Goal: Task Accomplishment & Management: Use online tool/utility

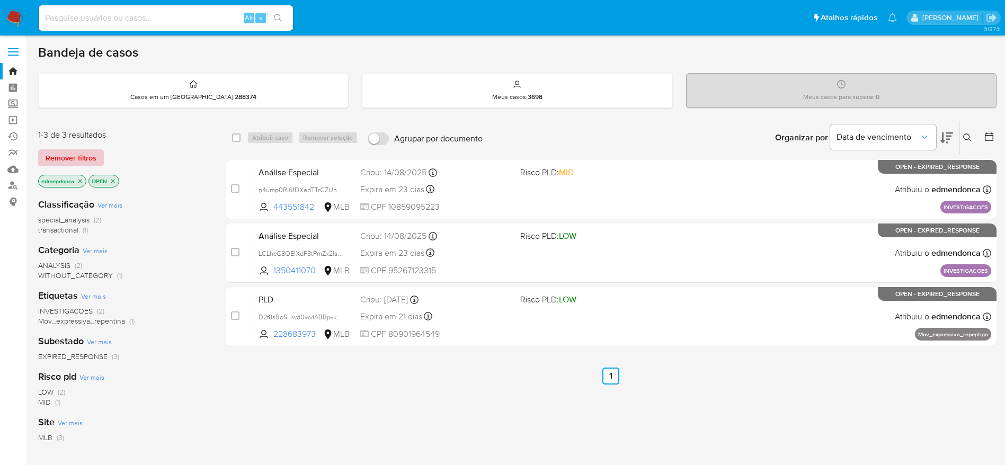
click at [60, 161] on span "Remover filtros" at bounding box center [71, 158] width 51 height 15
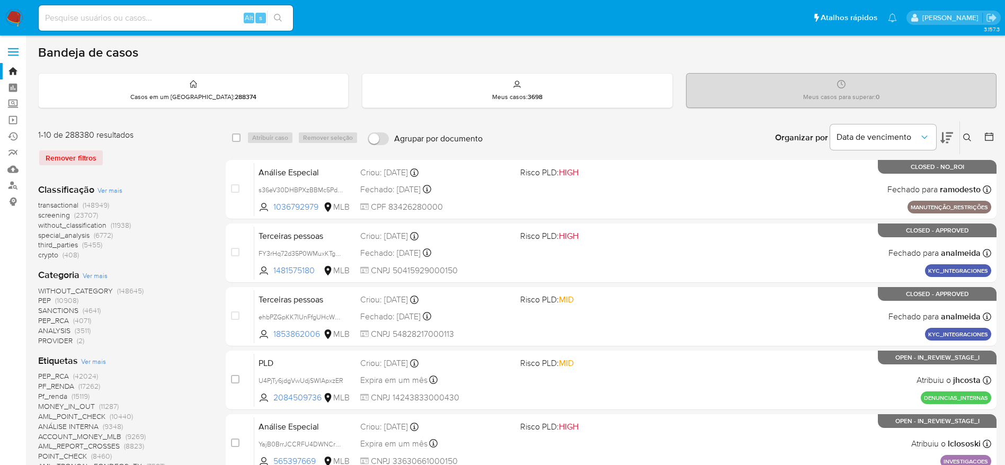
click at [967, 139] on icon at bounding box center [968, 138] width 8 height 8
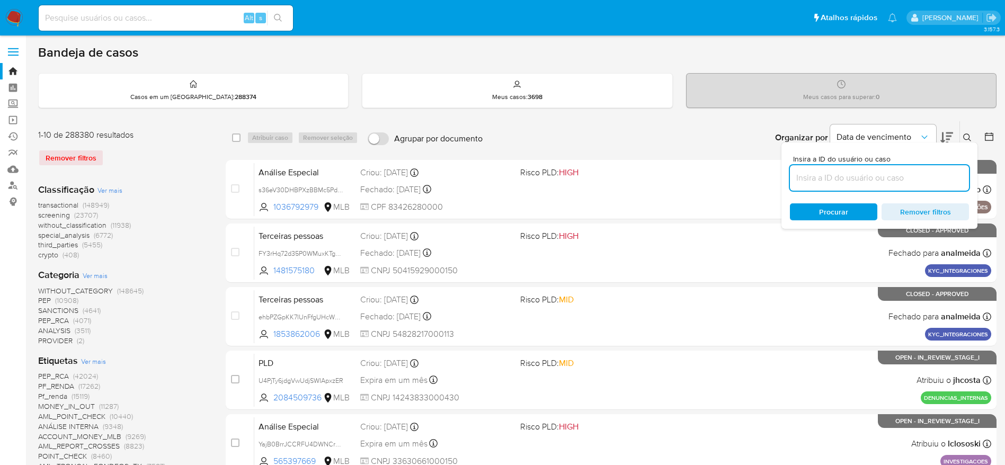
click at [881, 174] on input at bounding box center [879, 178] width 179 height 14
type input "vfJeloxljA85YAA59sD4YzUj"
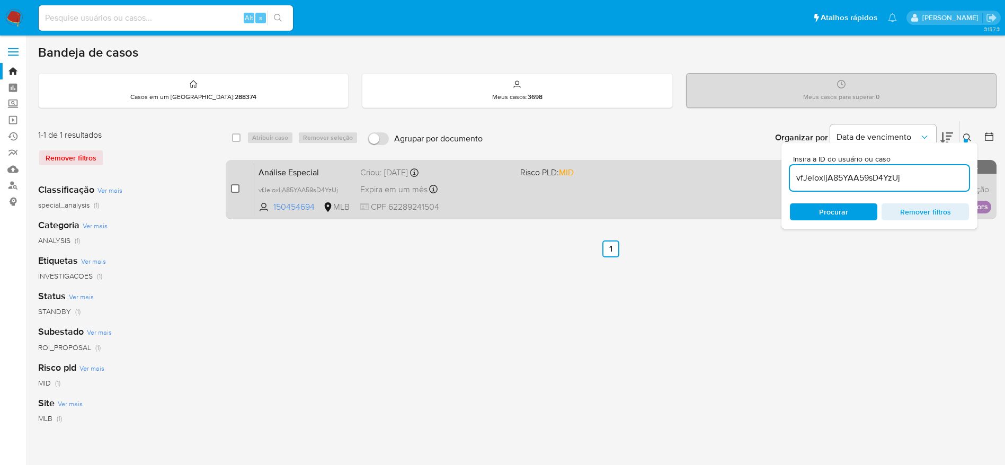
click at [234, 190] on input "checkbox" at bounding box center [235, 188] width 8 height 8
checkbox input "true"
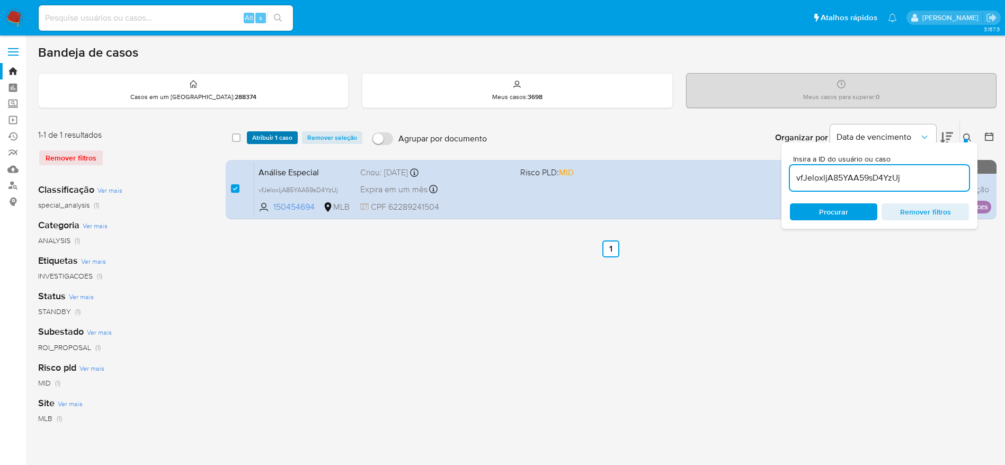
click at [271, 142] on span "Atribuir 1 caso" at bounding box center [272, 138] width 40 height 11
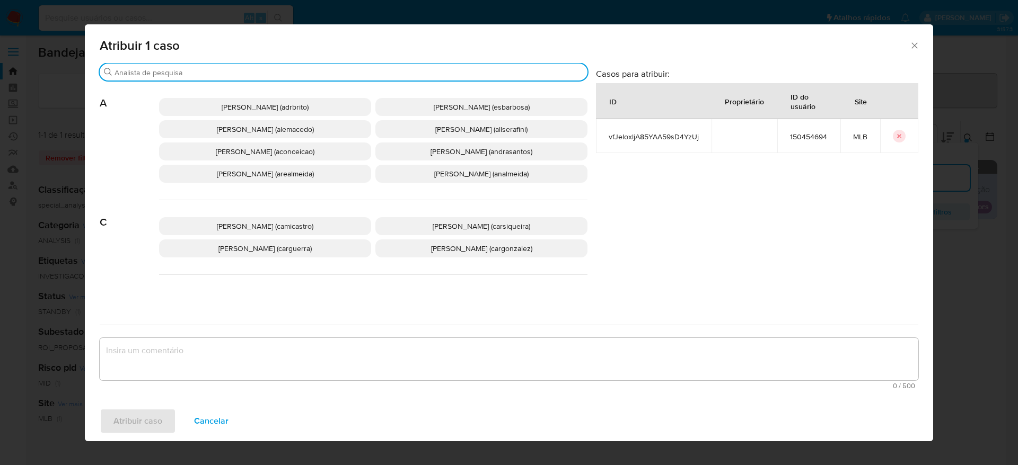
click at [228, 68] on input "Procurar" at bounding box center [348, 73] width 469 height 10
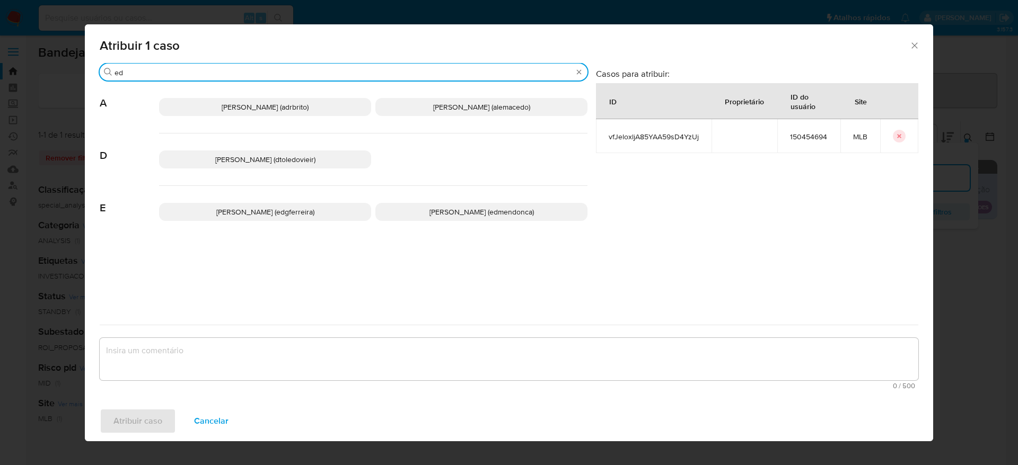
type input "ed"
click at [451, 207] on span "Eduardo Mendonca Dutra (edmendonca)" at bounding box center [481, 212] width 104 height 11
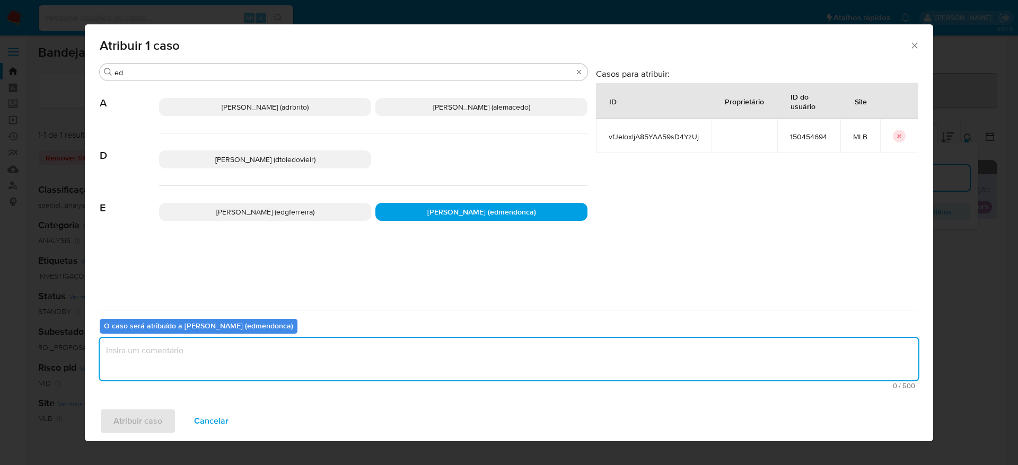
click at [373, 346] on textarea "assign-modal" at bounding box center [509, 359] width 818 height 42
type textarea "."
click at [158, 412] on span "Atribuir caso" at bounding box center [137, 421] width 49 height 23
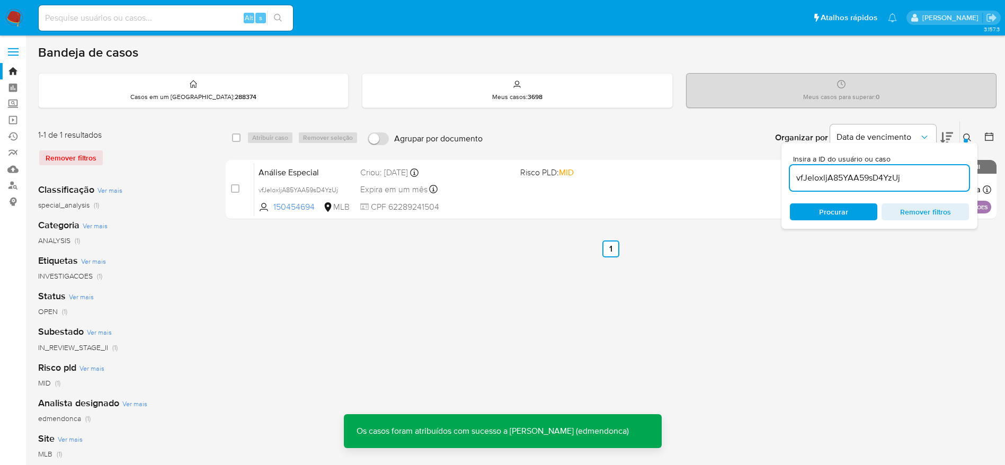
click at [826, 181] on input "vfJeloxljA85YAA59sD4YzUj" at bounding box center [879, 178] width 179 height 14
paste input "brsRSqP5R0XaSAGy2oq9vqZC"
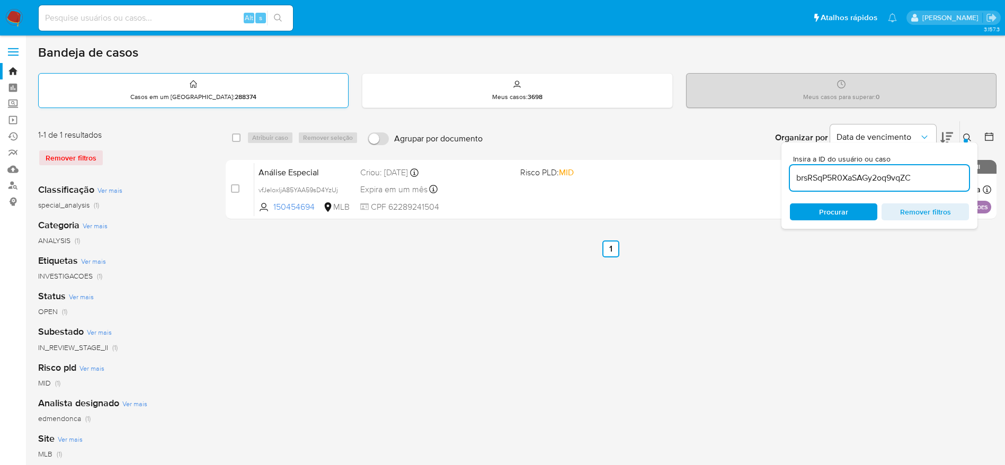
type input "brsRSqP5R0XaSAGy2oq9vqZC"
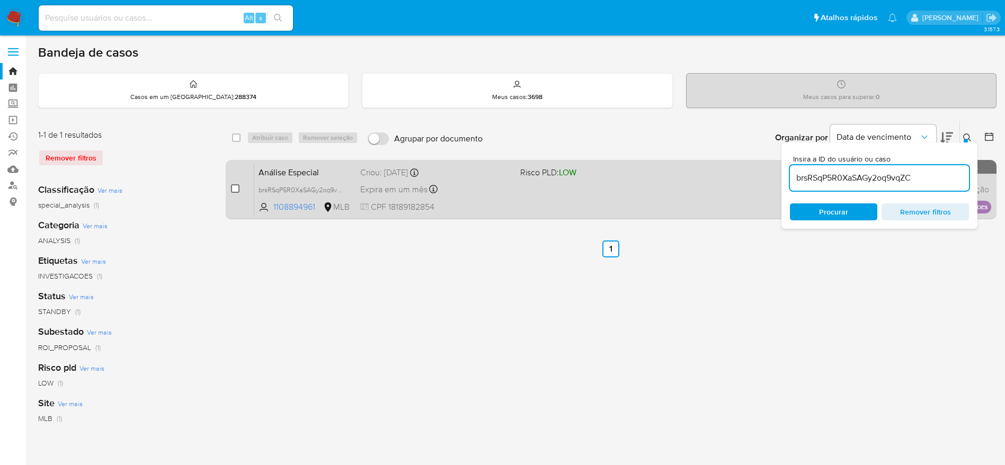
click at [236, 190] on input "checkbox" at bounding box center [235, 188] width 8 height 8
checkbox input "true"
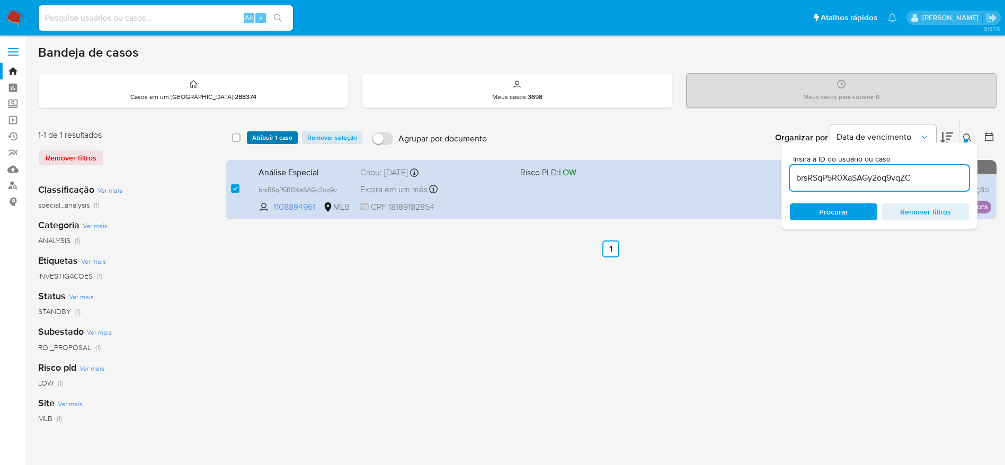
click at [270, 141] on span "Atribuir 1 caso" at bounding box center [272, 138] width 40 height 11
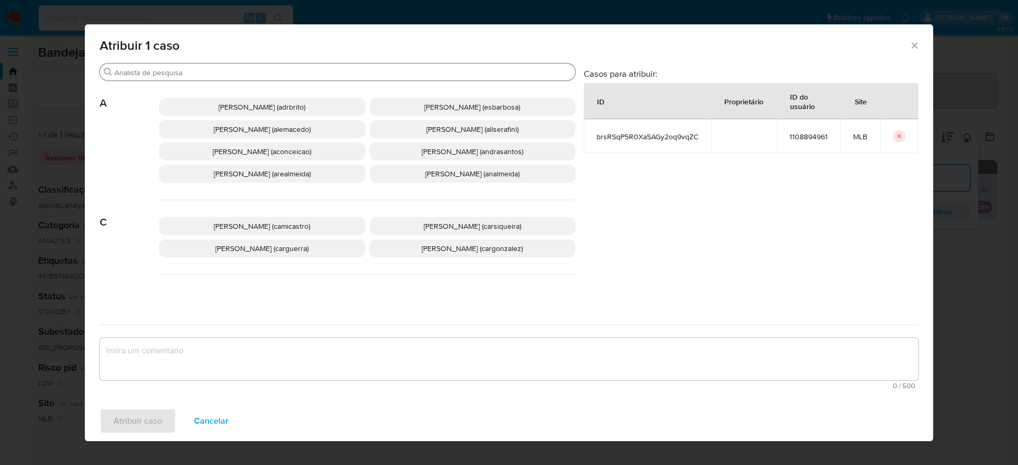
click at [263, 72] on input "Procurar" at bounding box center [342, 73] width 456 height 10
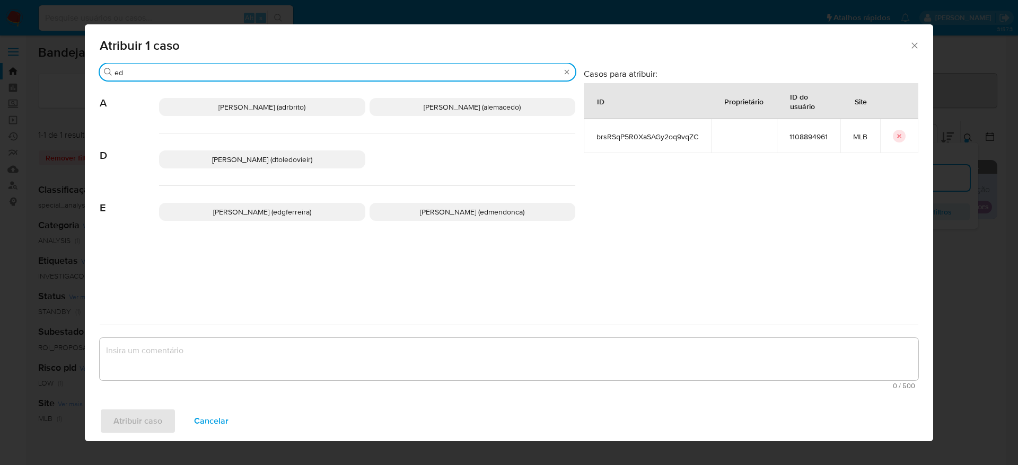
type input "ed"
click at [421, 207] on span "Eduardo Mendonca Dutra (edmendonca)" at bounding box center [472, 212] width 104 height 11
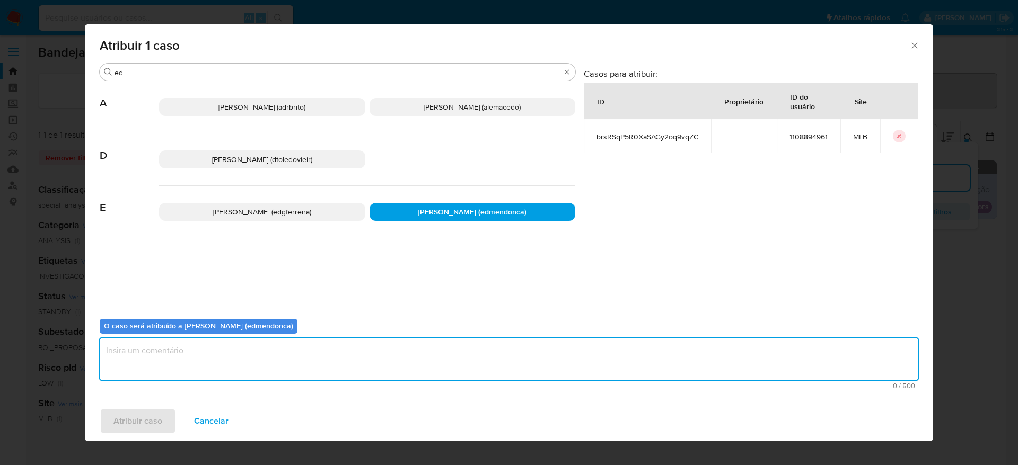
click at [310, 344] on textarea "assign-modal" at bounding box center [509, 359] width 818 height 42
type textarea "."
click at [119, 413] on span "Atribuir caso" at bounding box center [137, 421] width 49 height 23
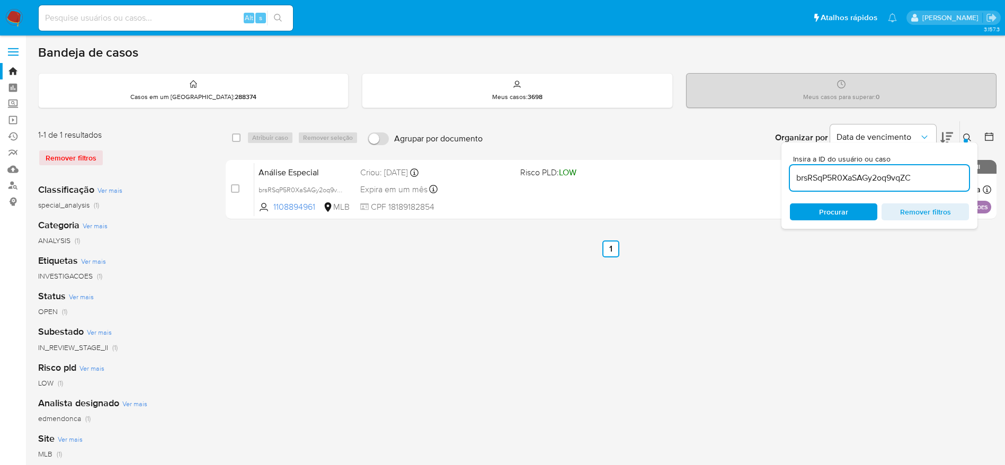
click at [889, 175] on input "brsRSqP5R0XaSAGy2oq9vqZC" at bounding box center [879, 178] width 179 height 14
paste input "cBtuJJgW7nrlzuiDy3boA4Z9"
type input "cBtuJJgW7nrlzuiDy3boA4Z9"
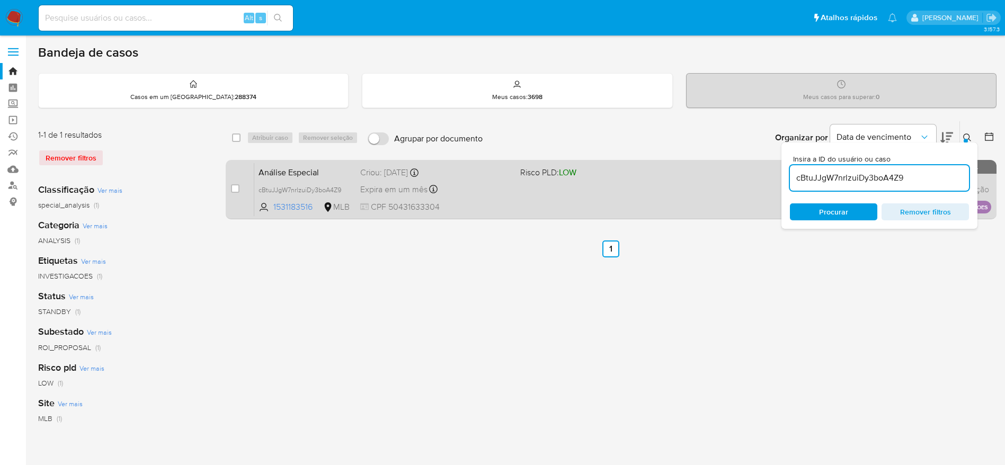
click at [237, 193] on div "case-item-checkbox" at bounding box center [235, 188] width 8 height 11
click at [236, 188] on input "checkbox" at bounding box center [235, 188] width 8 height 8
checkbox input "true"
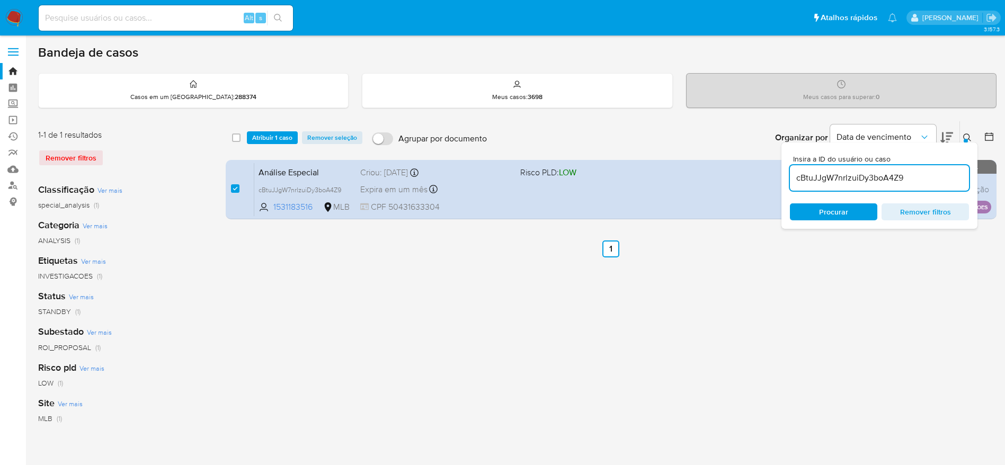
click at [279, 129] on div "select-all-cases-checkbox Atribuir 1 caso Remover seleção Agrupar por documento…" at bounding box center [611, 137] width 771 height 33
click at [273, 139] on span "Atribuir 1 caso" at bounding box center [272, 138] width 40 height 11
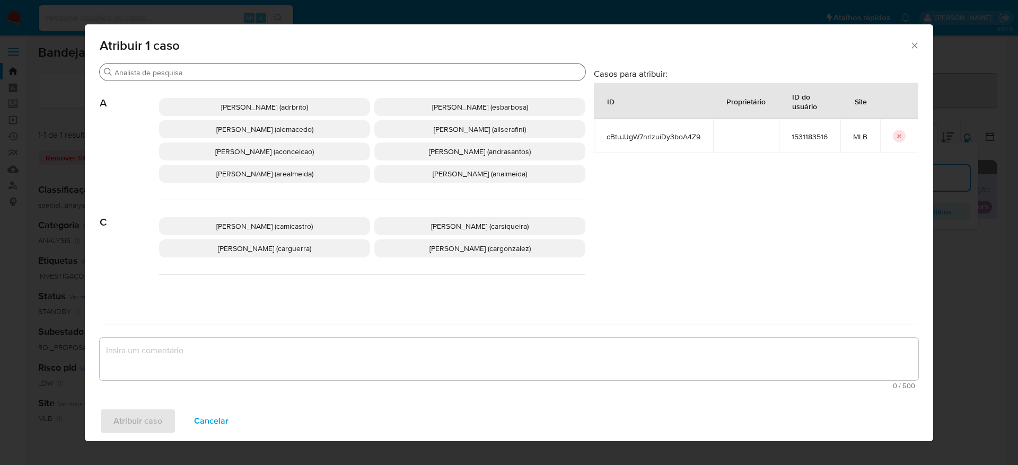
click at [258, 70] on input "Procurar" at bounding box center [347, 73] width 466 height 10
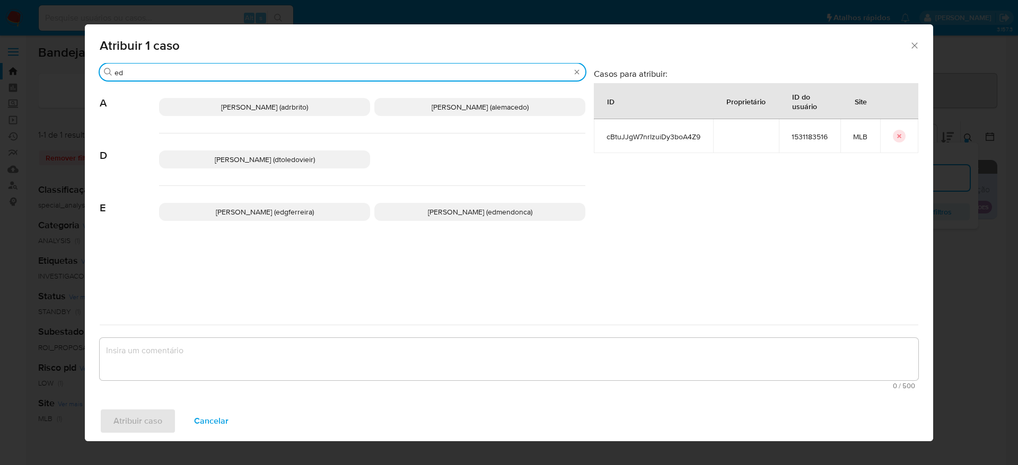
type input "ed"
click at [431, 200] on div "Edgar Zuliani Ferreira (edgferreira) Eduardo Mendonca Dutra (edmendonca)" at bounding box center [372, 212] width 426 height 52
click at [428, 213] on span "Eduardo Mendonca Dutra (edmendonca)" at bounding box center [480, 212] width 104 height 11
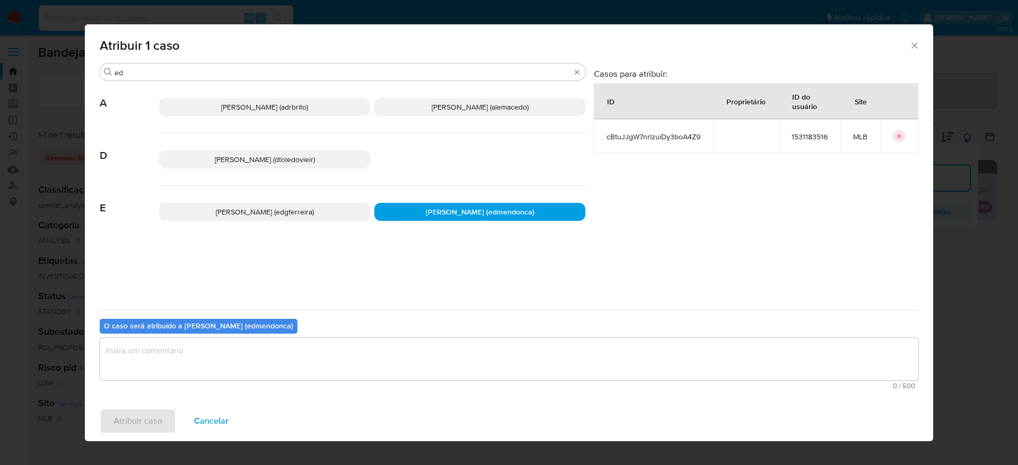
click at [245, 366] on textarea "assign-modal" at bounding box center [509, 359] width 818 height 42
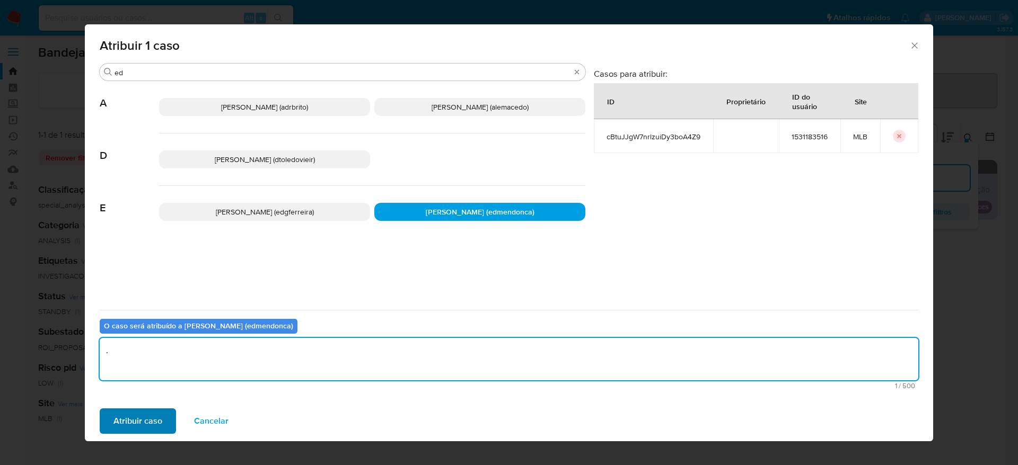
type textarea "."
click at [135, 416] on span "Atribuir caso" at bounding box center [137, 421] width 49 height 23
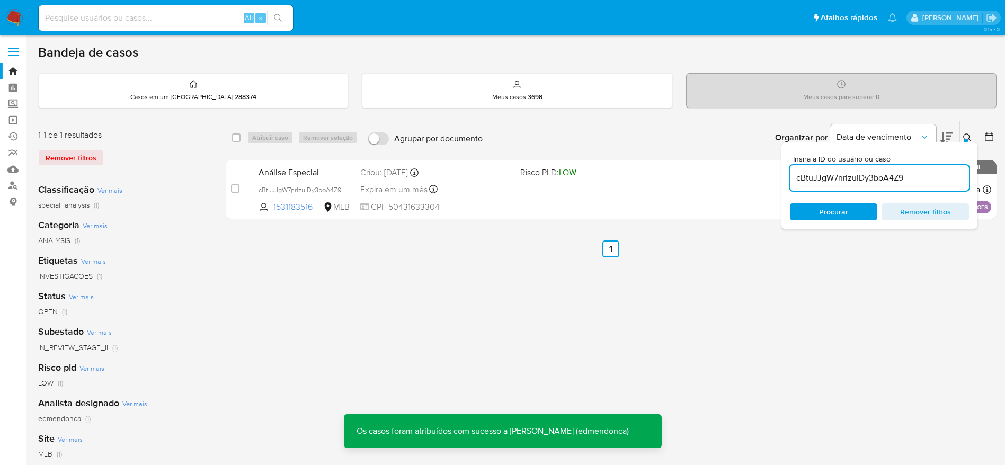
click at [871, 177] on input "cBtuJJgW7nrlzuiDy3boA4Z9" at bounding box center [879, 178] width 179 height 14
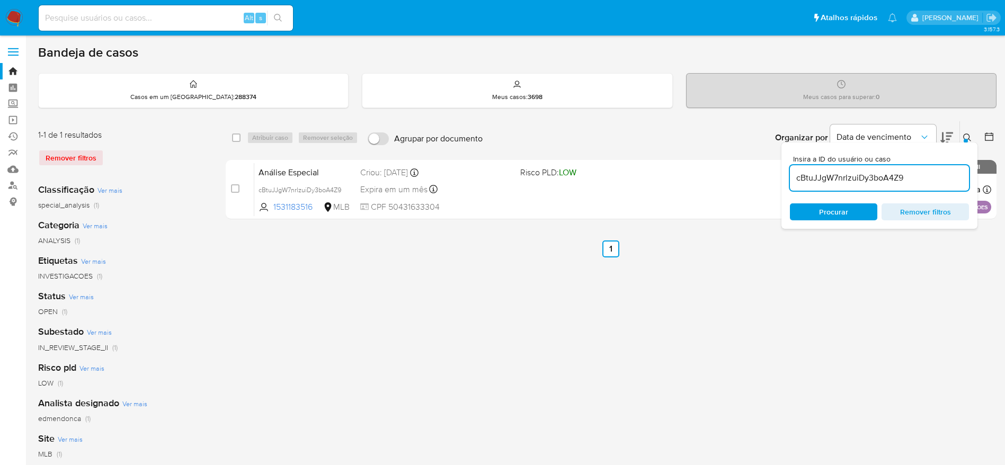
click at [871, 177] on input "cBtuJJgW7nrlzuiDy3boA4Z9" at bounding box center [879, 178] width 179 height 14
paste input "Fh9aYbyVyMKSCjWTMQ3uUkcv"
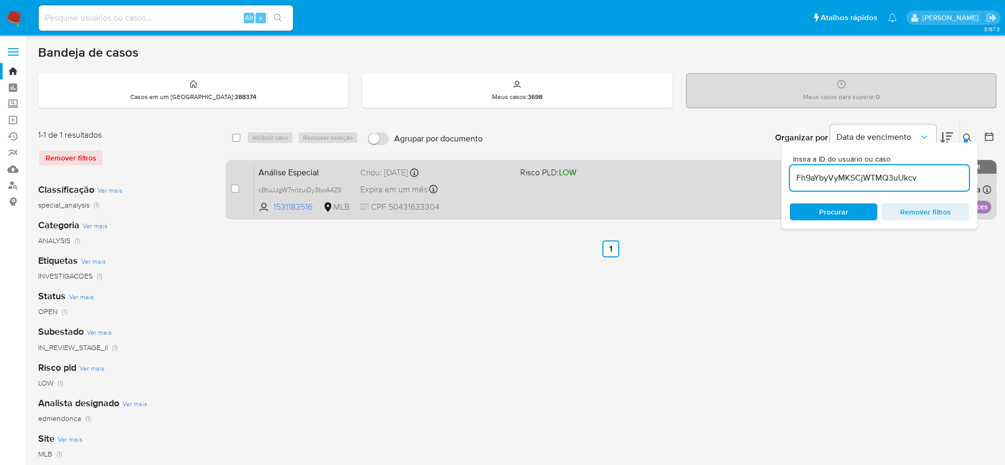
type input "Fh9aYbyVyMKSCjWTMQ3uUkcv"
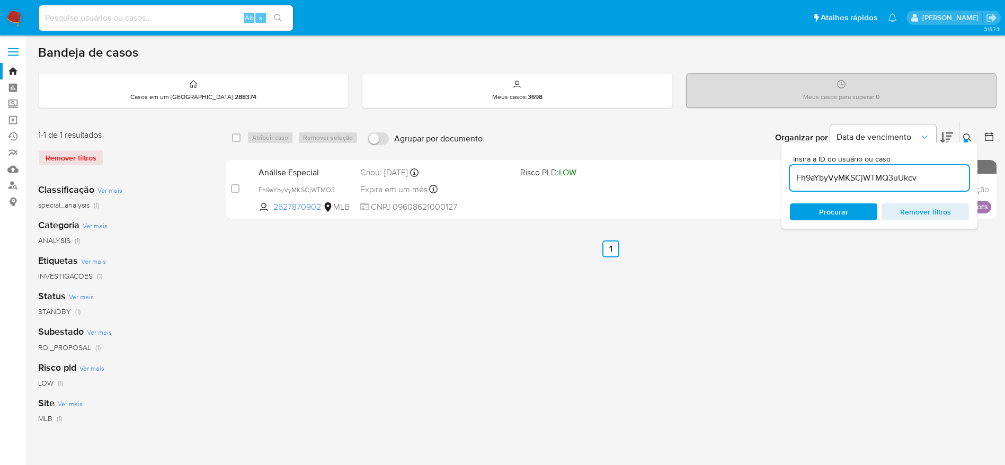
click at [236, 186] on input "checkbox" at bounding box center [235, 188] width 8 height 8
checkbox input "true"
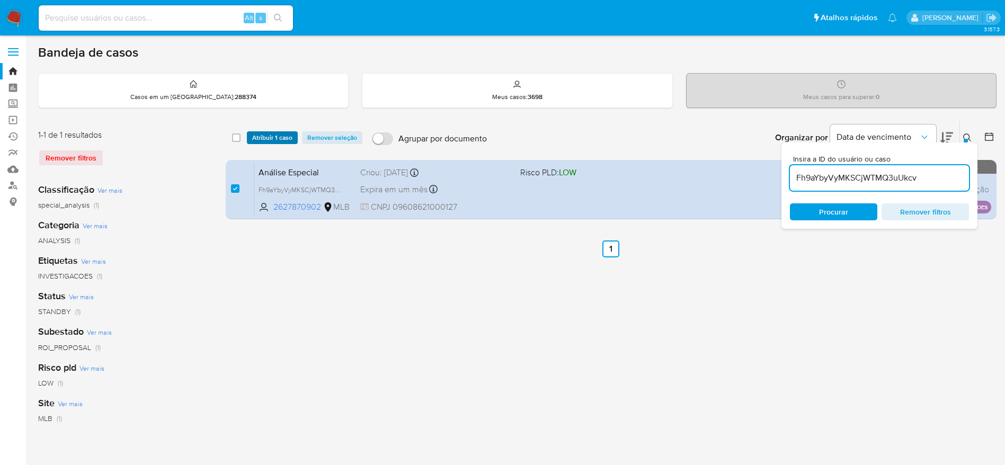
click at [271, 140] on span "Atribuir 1 caso" at bounding box center [272, 138] width 40 height 11
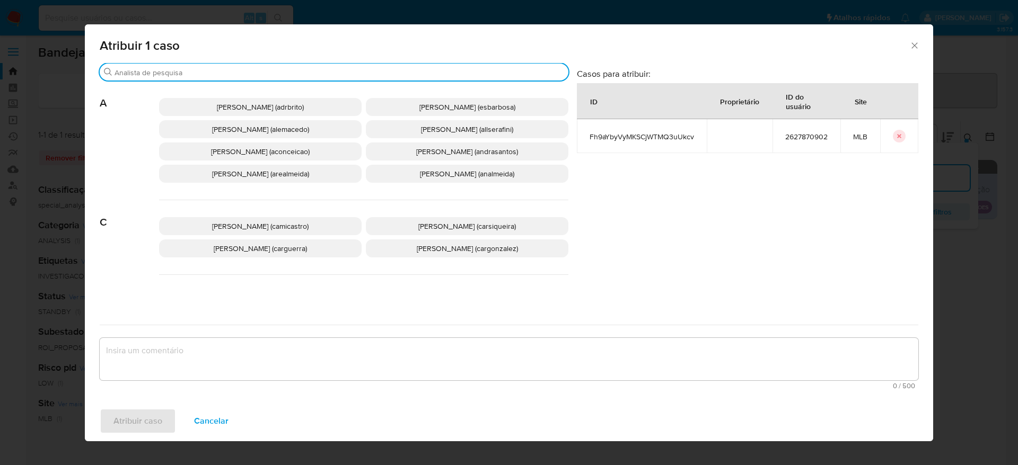
click at [202, 72] on input "Procurar" at bounding box center [338, 73] width 449 height 10
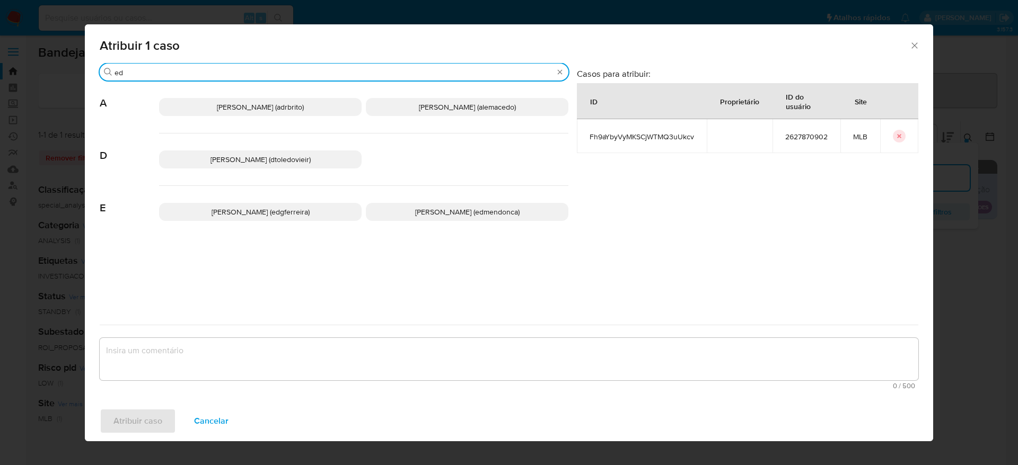
type input "ed"
click at [435, 215] on span "Eduardo Mendonca Dutra (edmendonca)" at bounding box center [467, 212] width 104 height 11
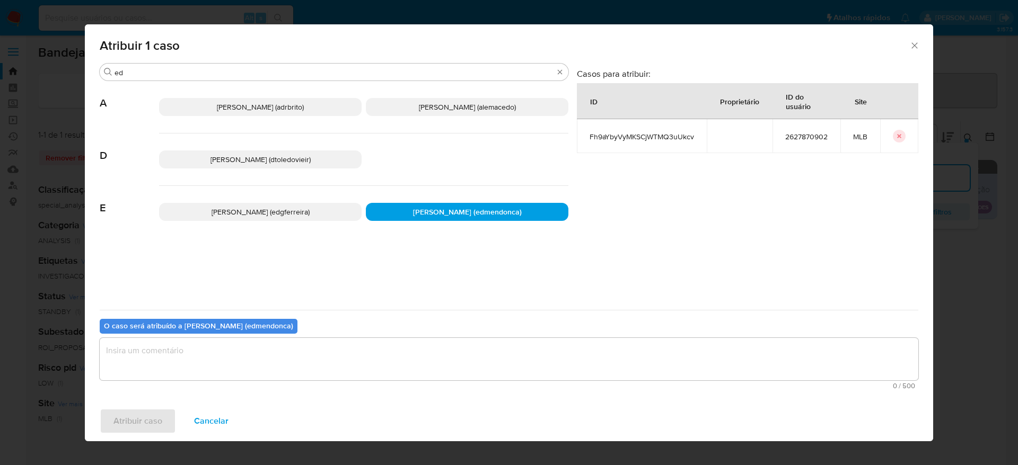
click at [350, 360] on textarea "assign-modal" at bounding box center [509, 359] width 818 height 42
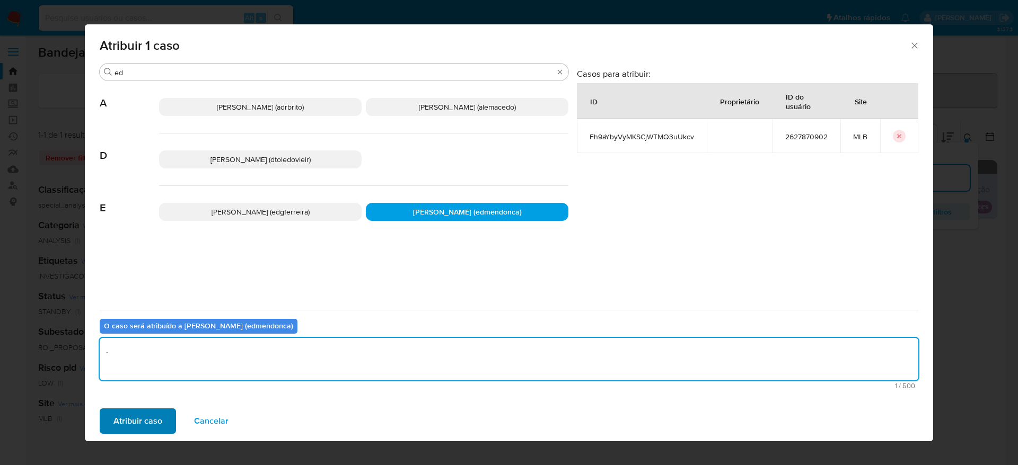
type textarea "."
click at [131, 420] on span "Atribuir caso" at bounding box center [137, 421] width 49 height 23
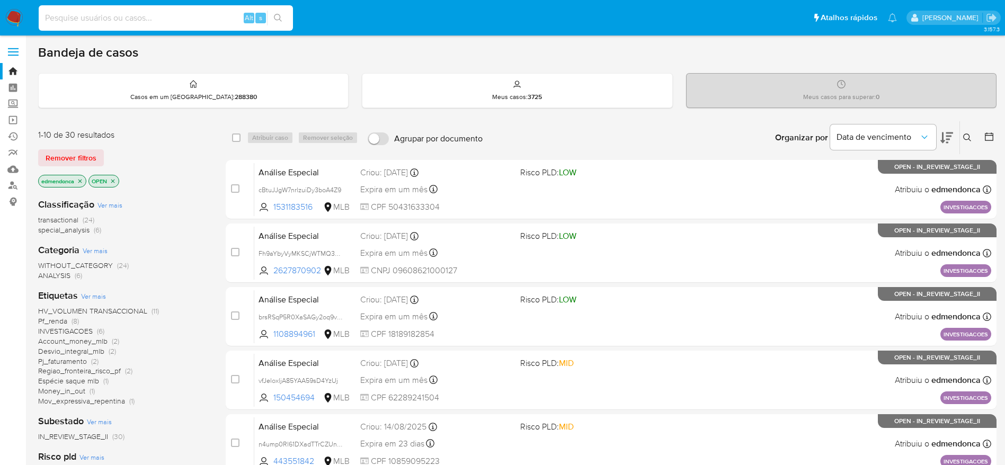
click at [158, 15] on input at bounding box center [166, 18] width 254 height 14
paste input "vfJeloxljA85YAA59sD4YzUj"
type input "vfJeloxljA85YAA59sD4YzUj"
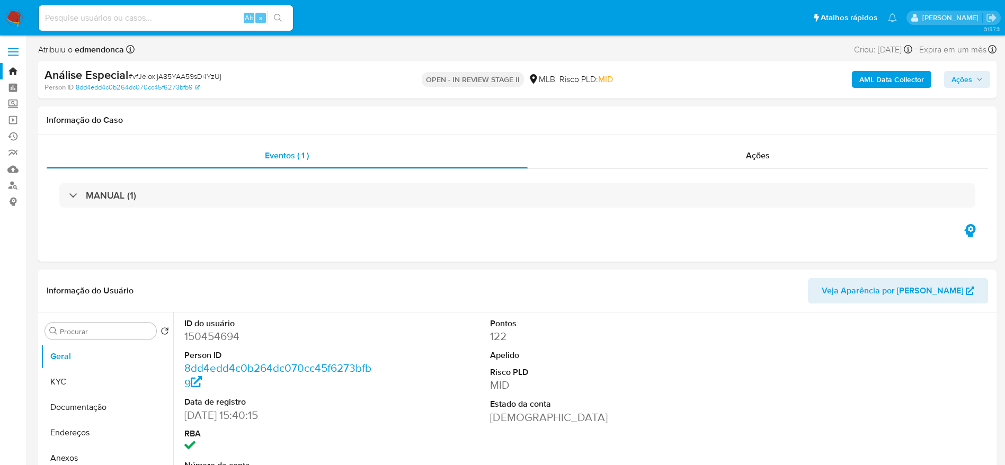
select select "10"
click at [729, 157] on div "Ações" at bounding box center [758, 155] width 461 height 25
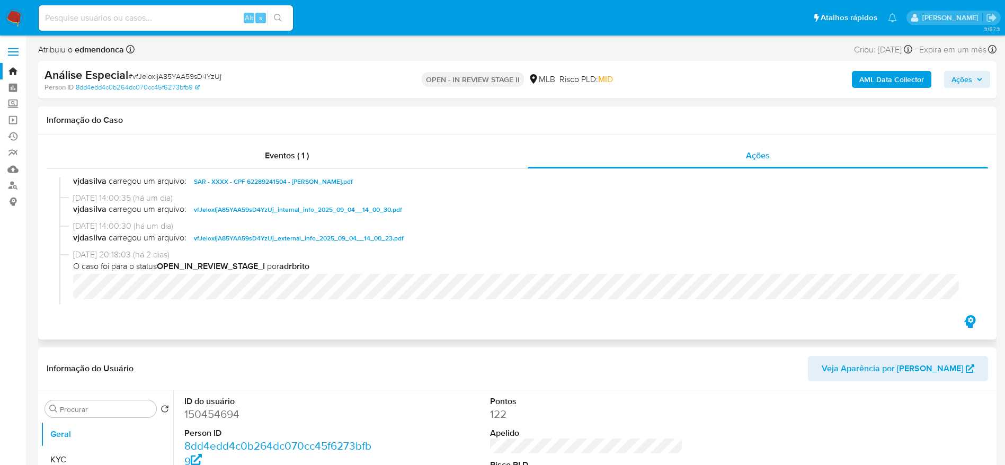
scroll to position [396, 0]
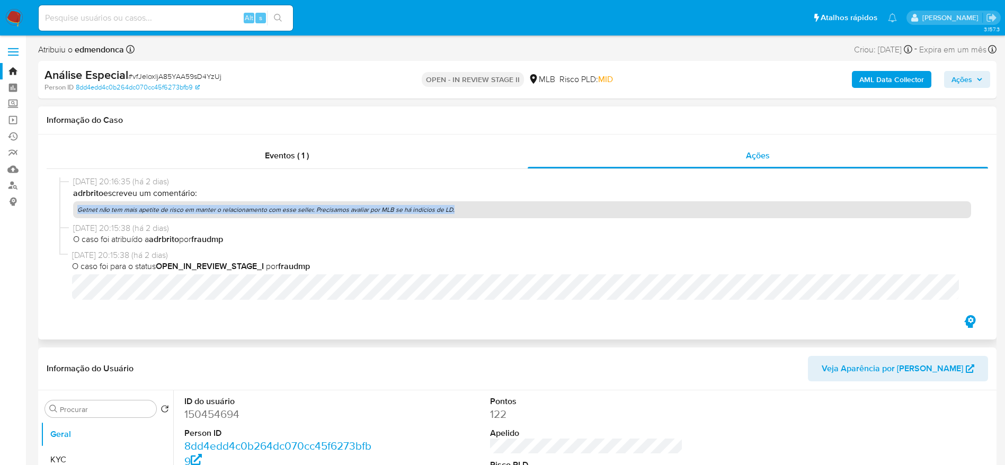
drag, startPoint x: 77, startPoint y: 210, endPoint x: 479, endPoint y: 210, distance: 401.8
click at [479, 210] on p "Getnet não tem mais apetite de risco em manter o relacionamento com esse seller…" at bounding box center [522, 209] width 898 height 17
copy p "Getnet não tem mais apetite de risco em manter o relacionamento com esse seller…"
click at [11, 17] on img at bounding box center [14, 18] width 18 height 18
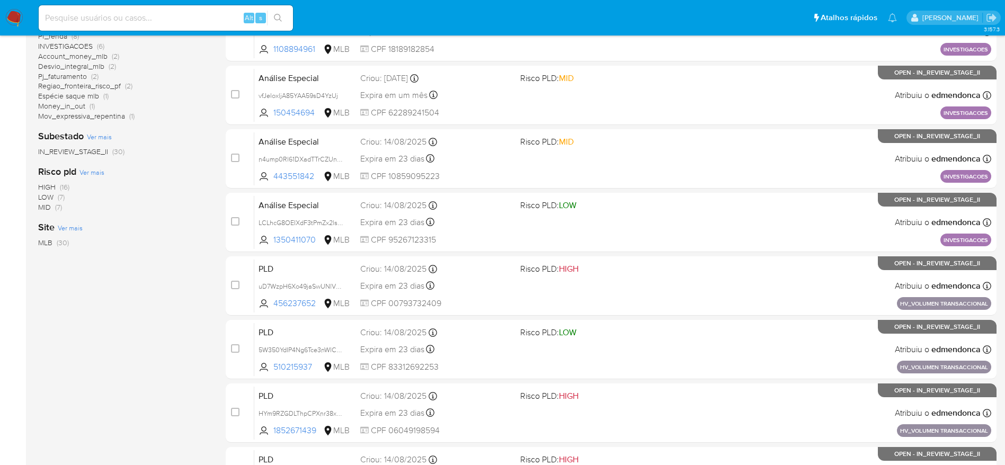
scroll to position [372, 0]
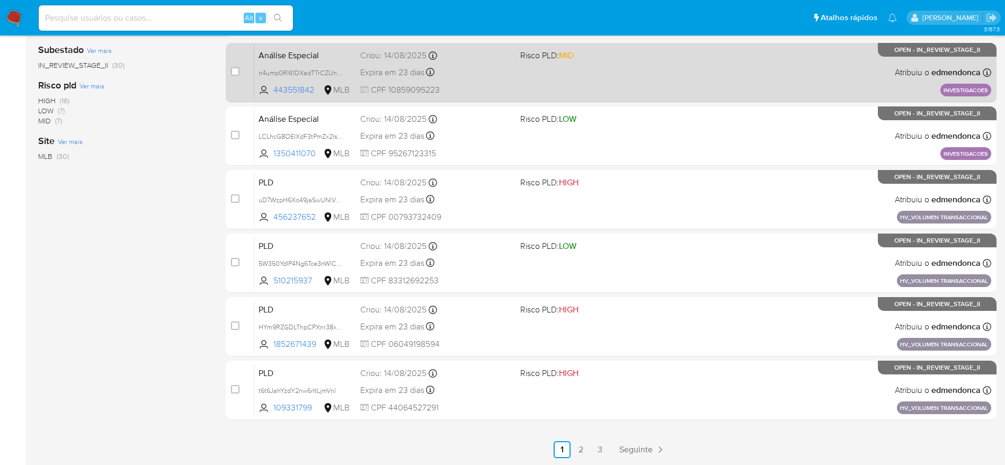
click at [586, 445] on link "2" at bounding box center [581, 450] width 17 height 17
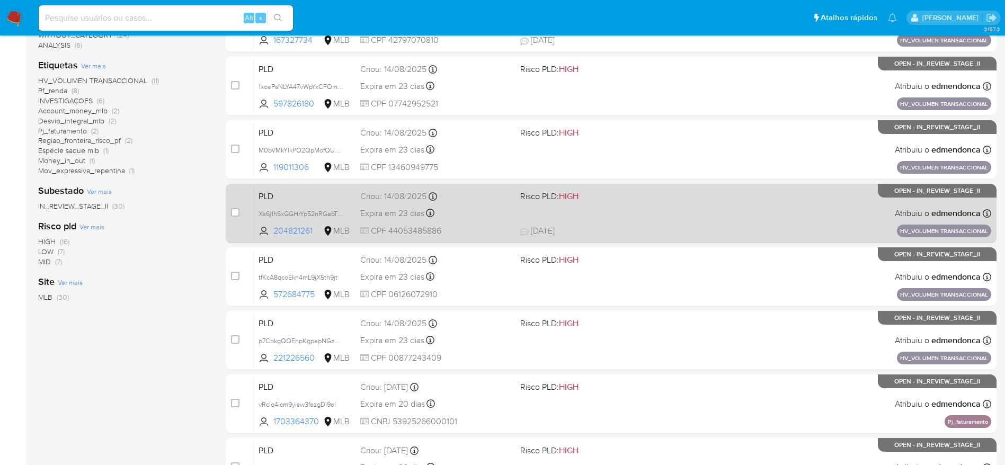
scroll to position [372, 0]
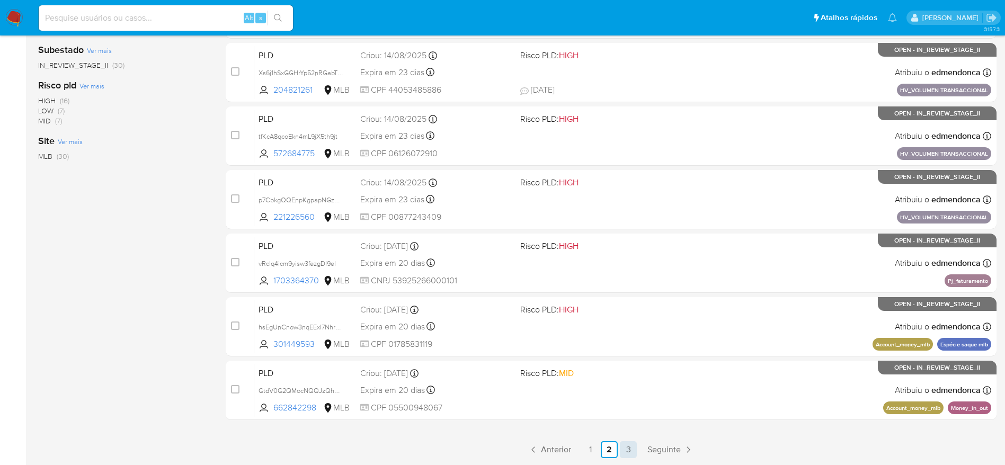
click at [626, 455] on link "3" at bounding box center [628, 450] width 17 height 17
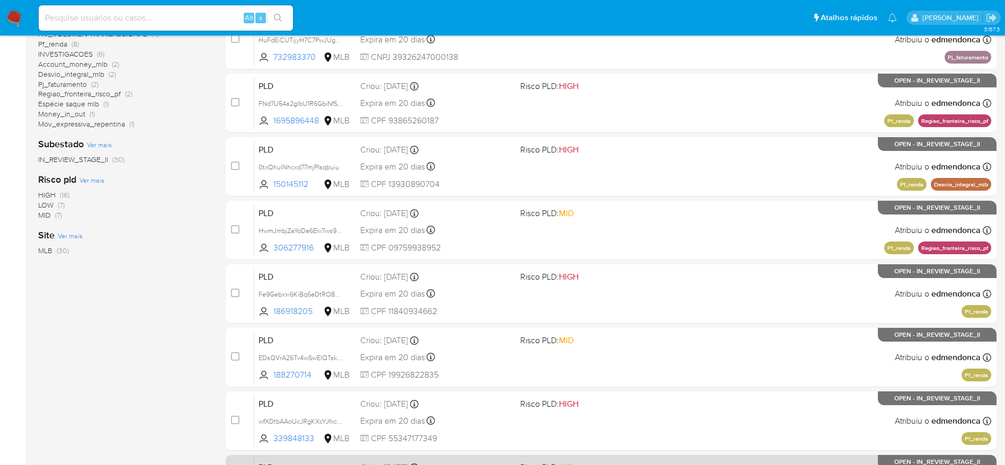
scroll to position [372, 0]
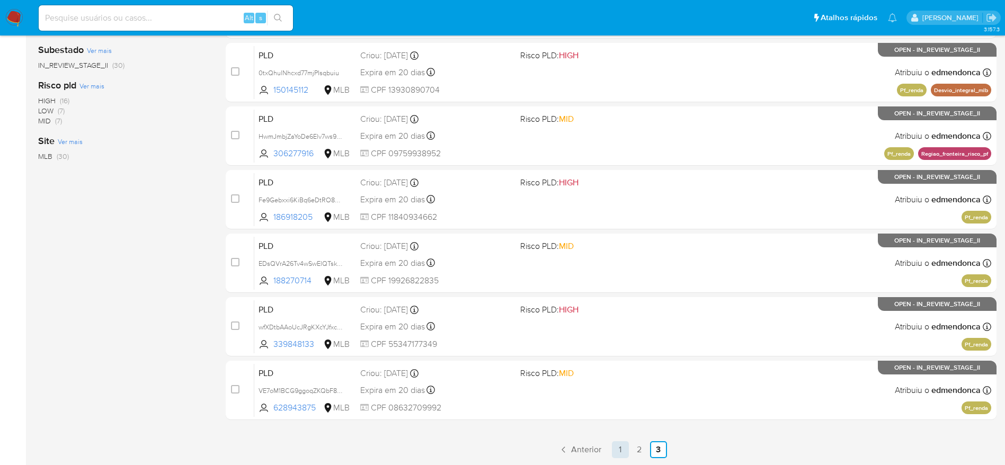
click at [618, 451] on link "1" at bounding box center [620, 450] width 17 height 17
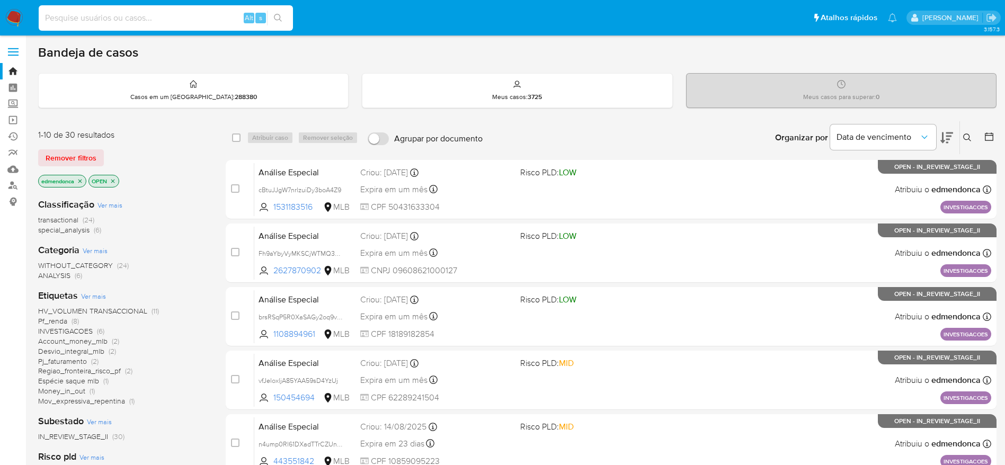
click at [172, 11] on input at bounding box center [166, 18] width 254 height 14
paste input "vfJeloxljA85YAA59sD4YzUj"
type input "vfJeloxljA85YAA59sD4YzUj"
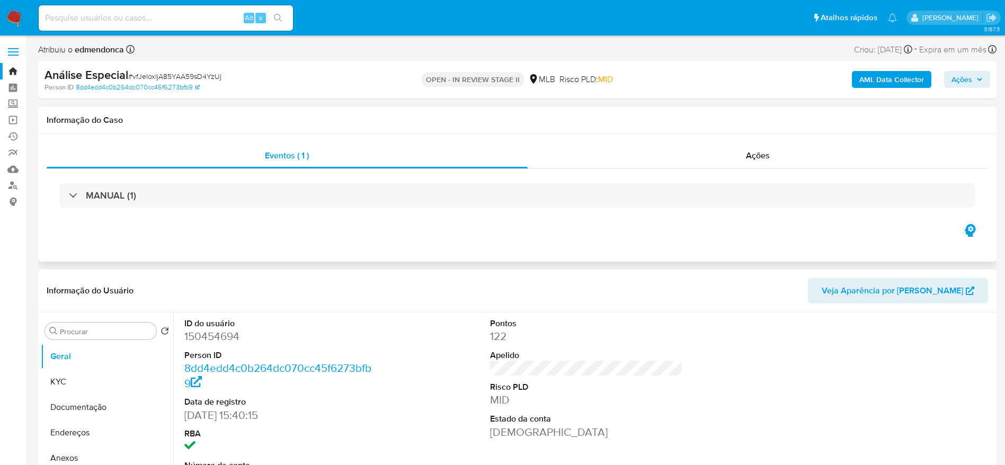
select select "10"
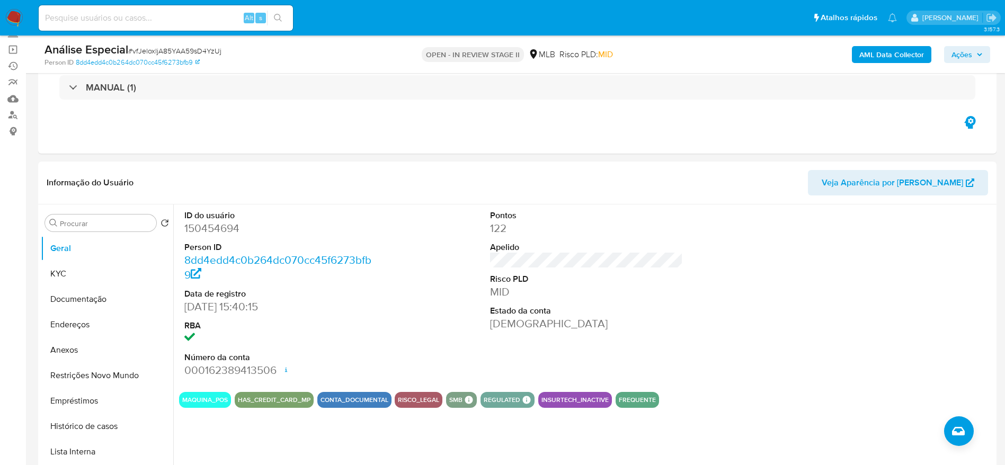
scroll to position [159, 0]
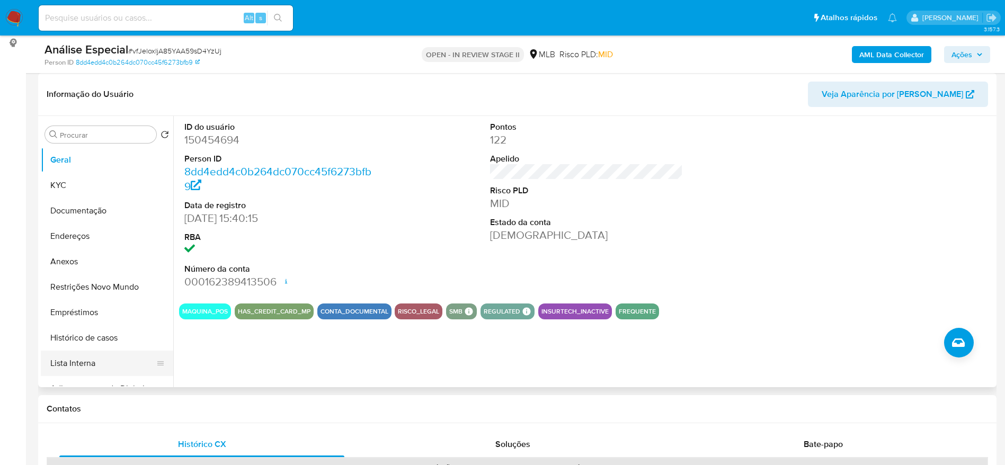
click at [79, 363] on button "Lista Interna" at bounding box center [103, 363] width 124 height 25
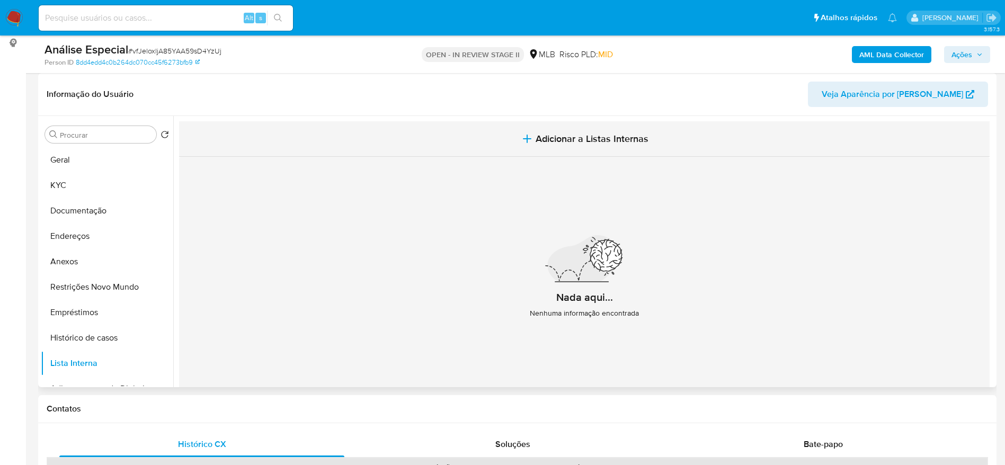
click at [536, 143] on span "Adicionar a Listas Internas" at bounding box center [592, 139] width 113 height 12
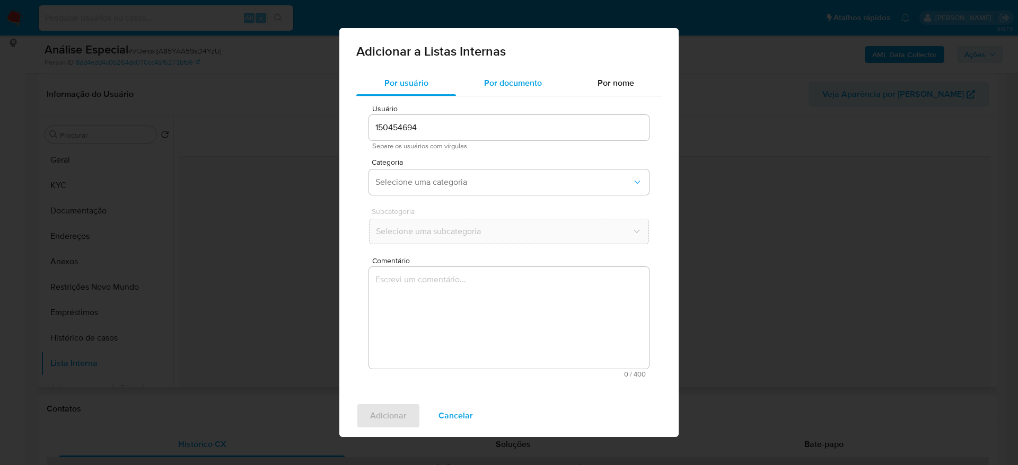
click at [509, 80] on span "Por documento" at bounding box center [513, 83] width 58 height 12
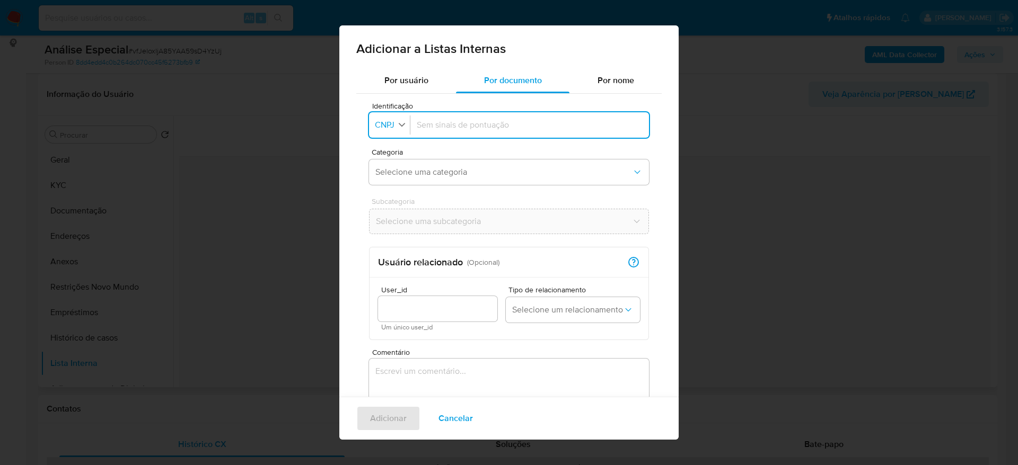
click at [395, 127] on span "CNPJ" at bounding box center [385, 125] width 22 height 11
click at [405, 169] on li "CPF" at bounding box center [389, 170] width 44 height 25
click at [528, 133] on div at bounding box center [527, 124] width 230 height 25
click at [485, 127] on input "Identificação" at bounding box center [527, 125] width 230 height 12
type input "62289241504"
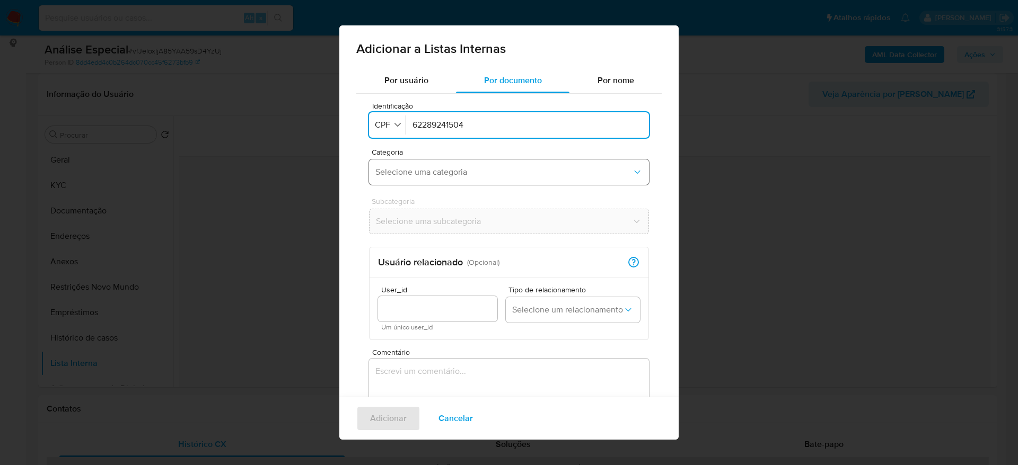
click at [468, 173] on span "Selecione uma categoria" at bounding box center [503, 172] width 257 height 11
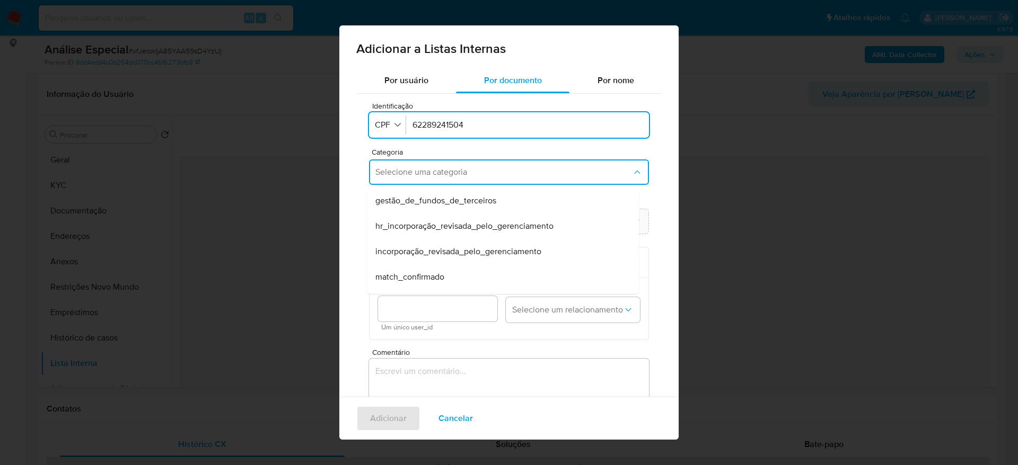
click at [443, 281] on div "match_confirmado" at bounding box center [499, 276] width 249 height 25
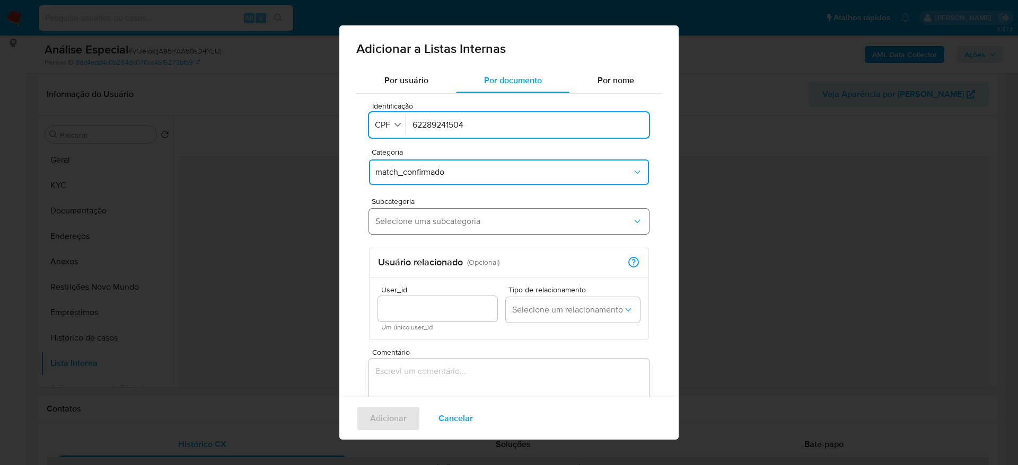
click at [457, 224] on span "Selecione uma subcategoria" at bounding box center [503, 221] width 257 height 11
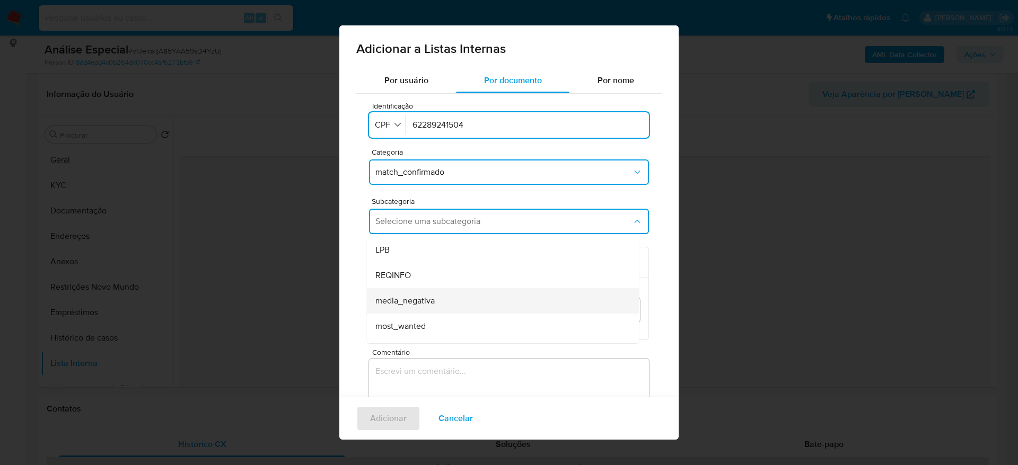
click at [456, 303] on div "media_negativa" at bounding box center [499, 300] width 249 height 25
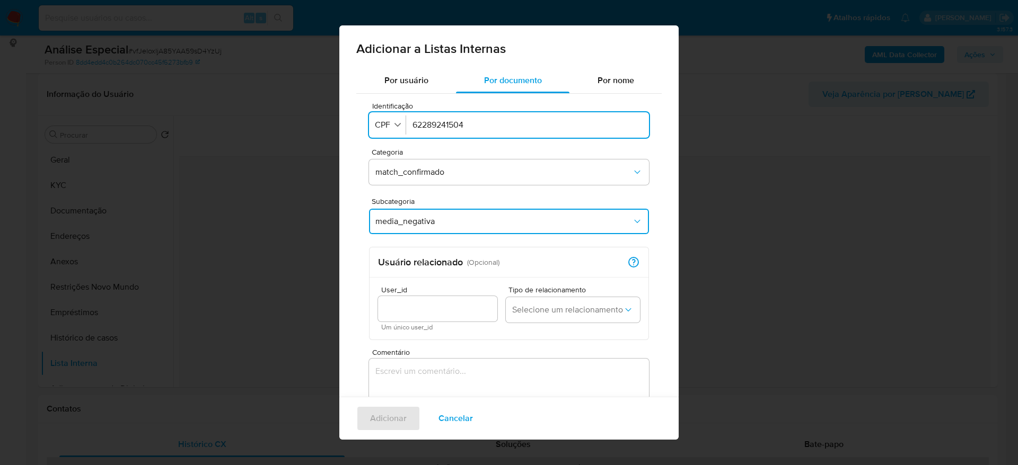
click at [442, 370] on textarea "Comentário" at bounding box center [509, 410] width 280 height 102
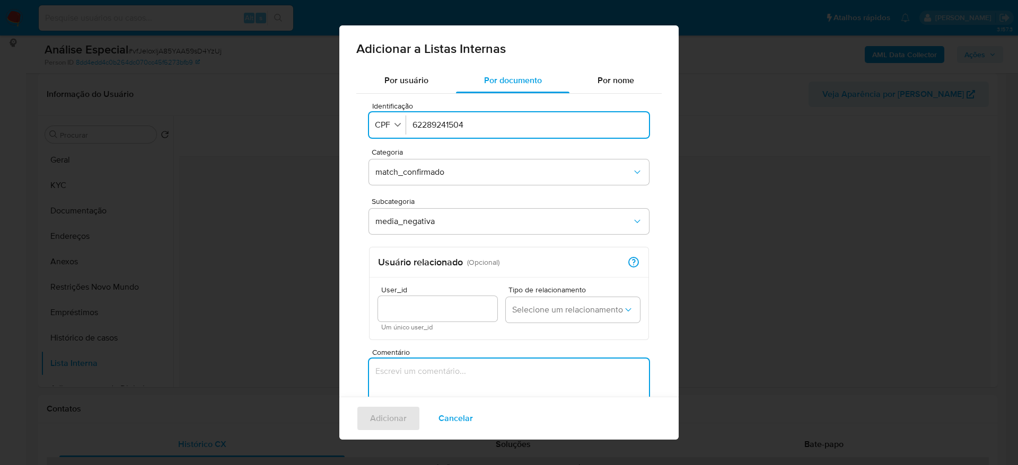
paste textarea "https://g1.globo.com/politica/noticia/2025/01/28/empresas-com-donos-na-lista-su…"
type textarea "https://g1.globo.com/politica/noticia/2025/01/28/empresas-com-donos-na-lista-su…"
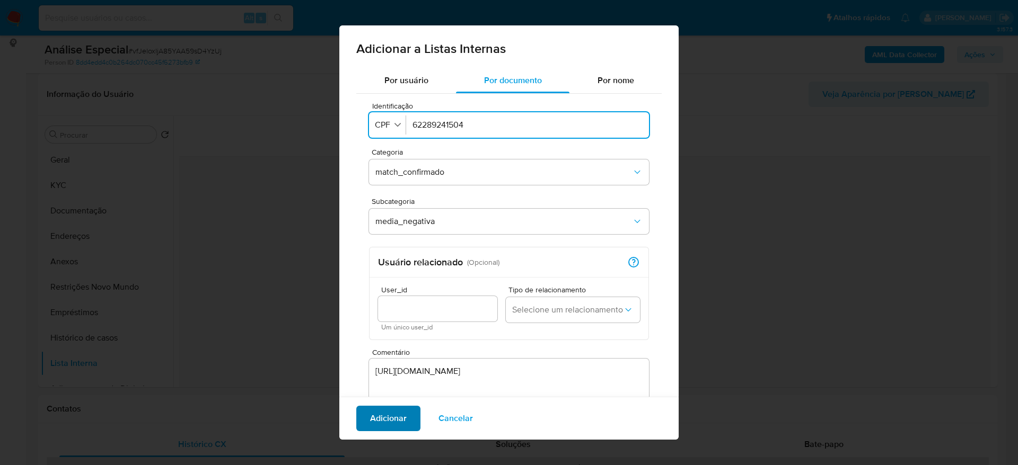
click at [404, 417] on span "Adicionar" at bounding box center [388, 418] width 37 height 23
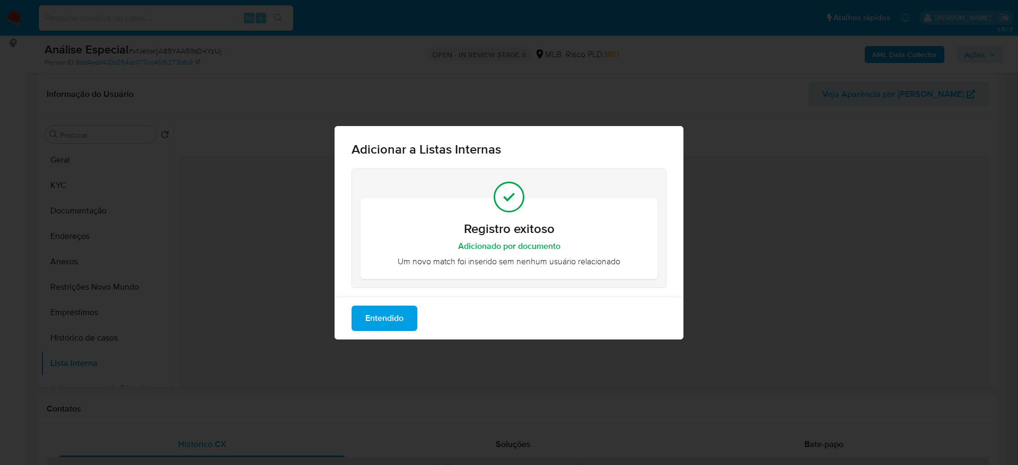
click at [398, 320] on span "Entendido" at bounding box center [384, 318] width 38 height 23
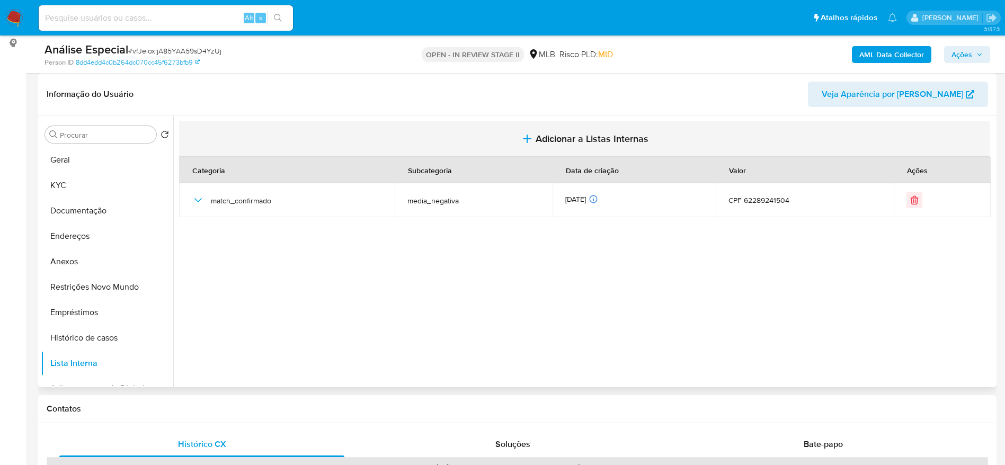
click at [578, 136] on span "Adicionar a Listas Internas" at bounding box center [592, 139] width 113 height 12
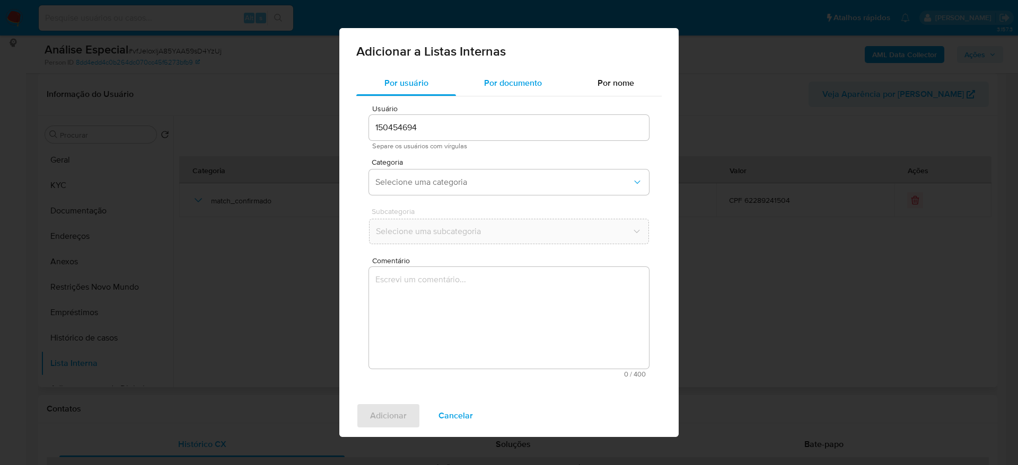
click at [514, 83] on span "Por documento" at bounding box center [513, 83] width 58 height 12
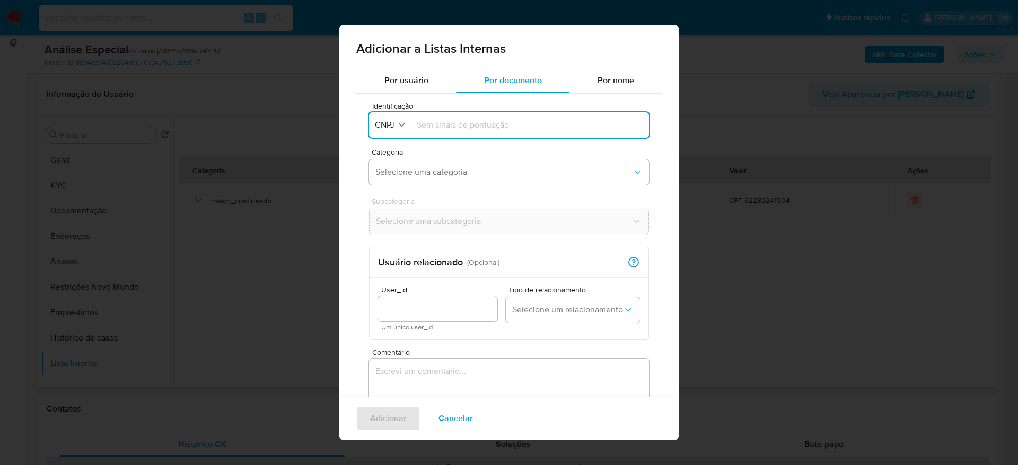
click at [459, 127] on input "Identificação" at bounding box center [530, 125] width 226 height 12
type input "14022524000198"
click at [500, 167] on span "Selecione uma categoria" at bounding box center [503, 172] width 257 height 11
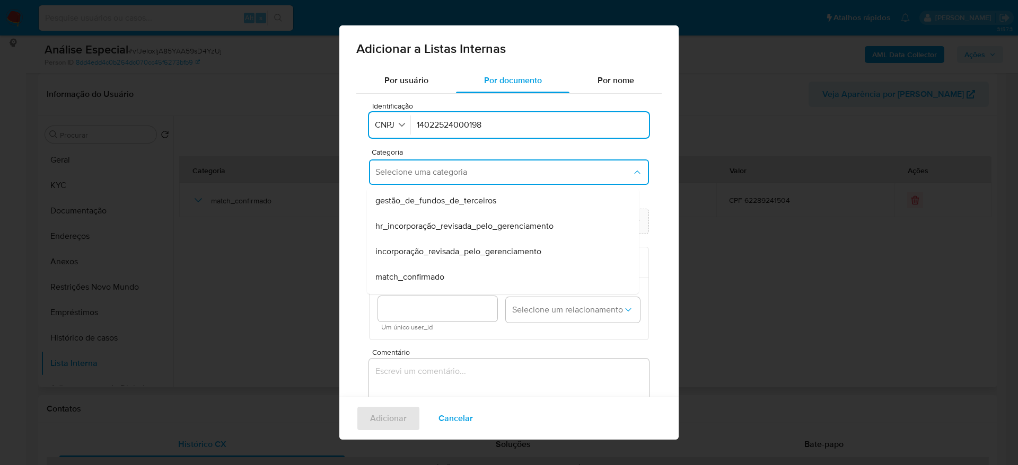
click at [436, 269] on div "match_confirmado" at bounding box center [499, 276] width 249 height 25
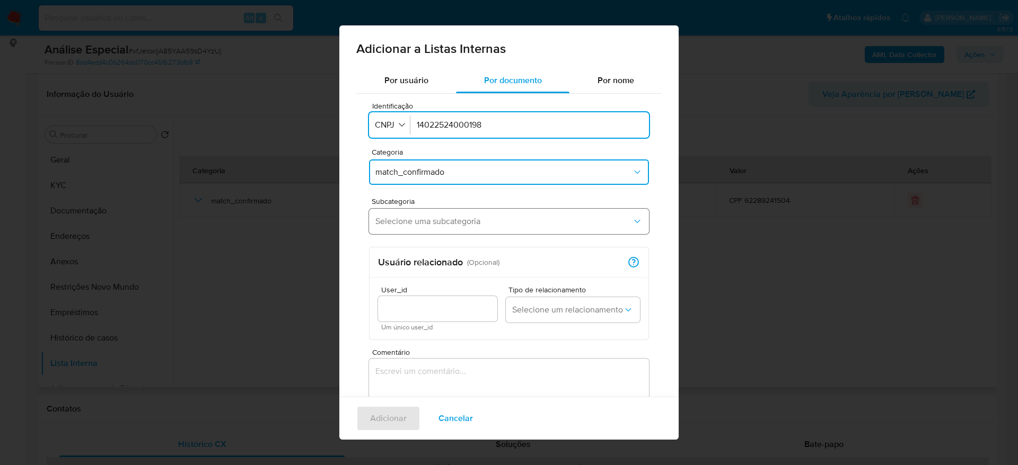
click at [448, 232] on button "Selecione uma subcategoria" at bounding box center [509, 221] width 280 height 25
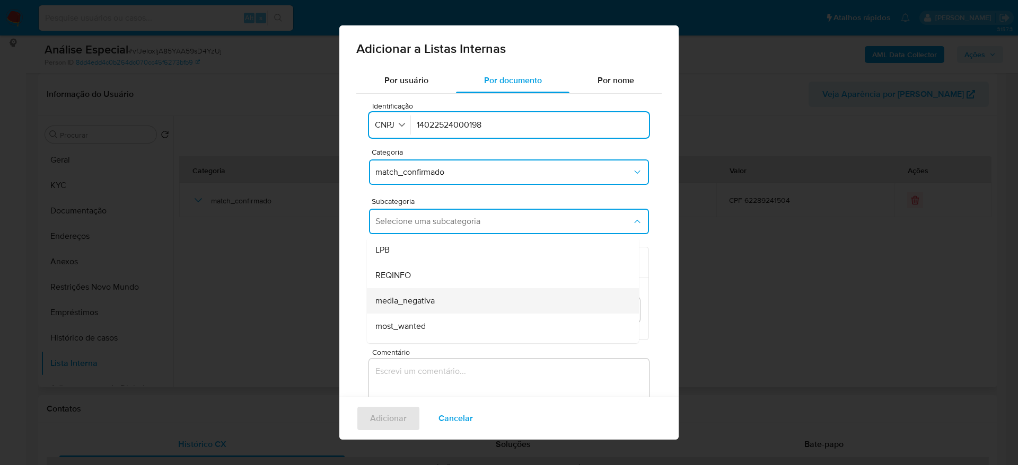
click at [450, 297] on div "media_negativa" at bounding box center [499, 300] width 249 height 25
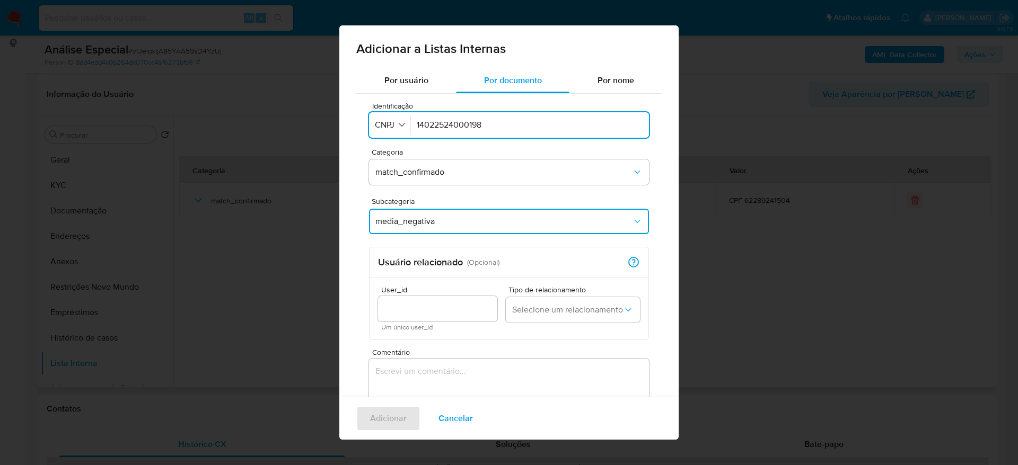
click at [424, 369] on textarea "Comentário" at bounding box center [509, 410] width 280 height 102
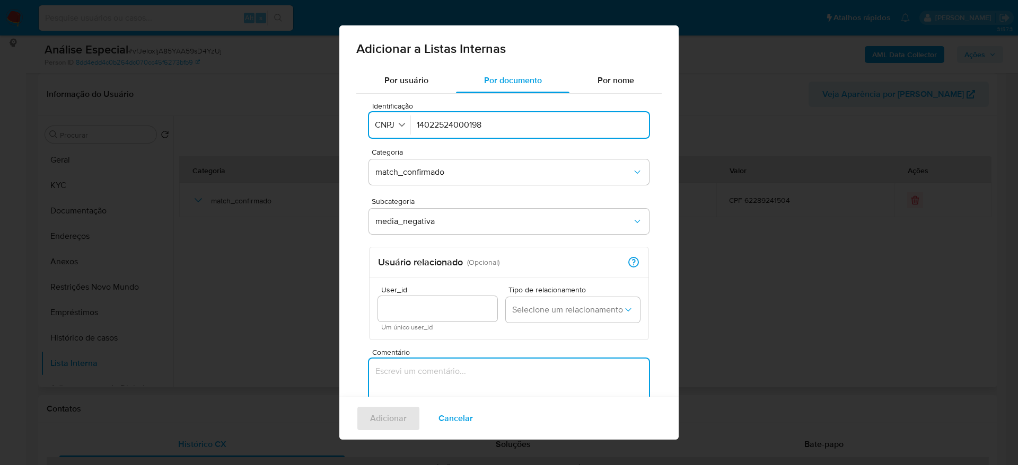
paste textarea "https://g1.globo.com/politica/noticia/2025/01/28/empresas-com-donos-na-lista-su…"
type textarea "https://g1.globo.com/politica/noticia/2025/01/28/empresas-com-donos-na-lista-su…"
click at [387, 423] on span "Adicionar" at bounding box center [388, 418] width 37 height 23
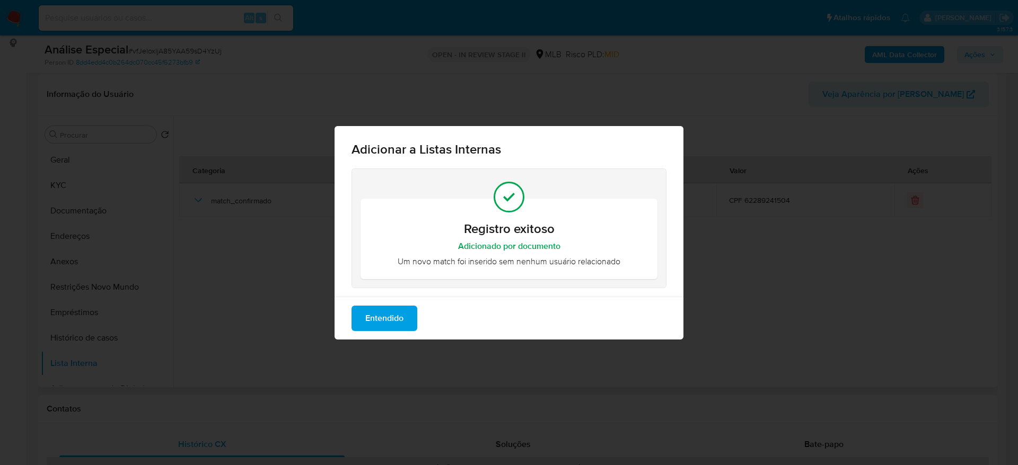
click at [378, 298] on div "Entendido" at bounding box center [508, 318] width 349 height 43
click at [388, 327] on span "Entendido" at bounding box center [384, 318] width 38 height 23
